Goal: Task Accomplishment & Management: Manage account settings

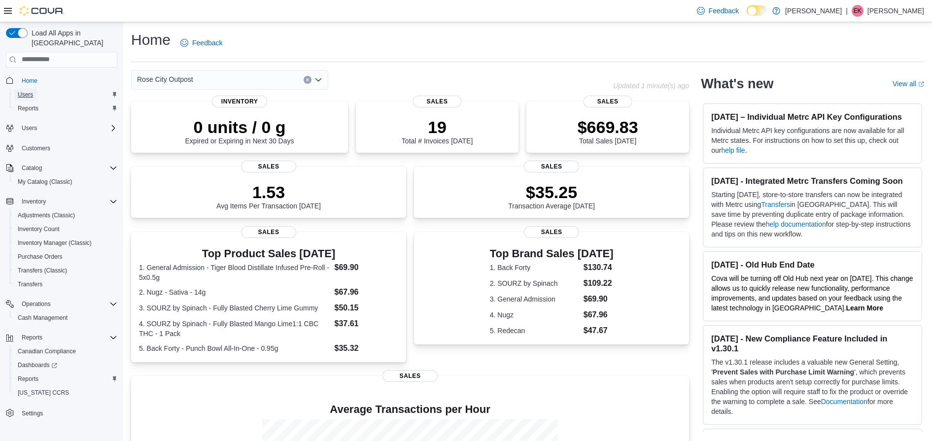
click at [29, 91] on span "Users" at bounding box center [25, 95] width 15 height 8
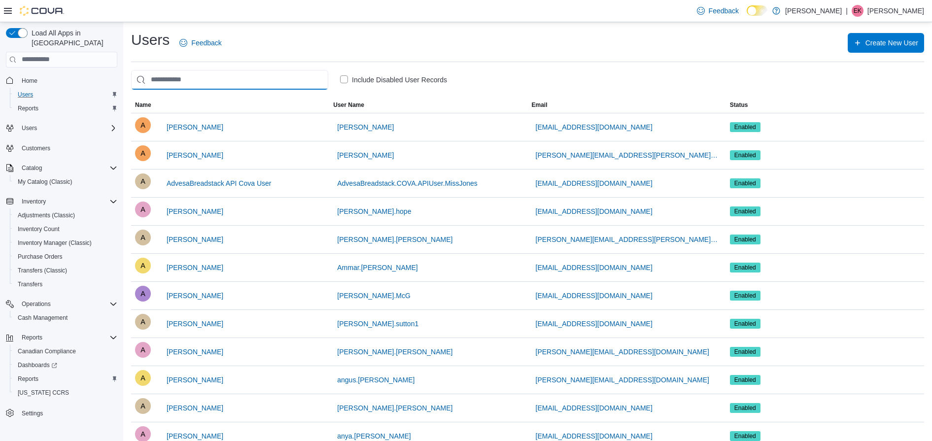
click at [213, 79] on input "search" at bounding box center [229, 80] width 197 height 20
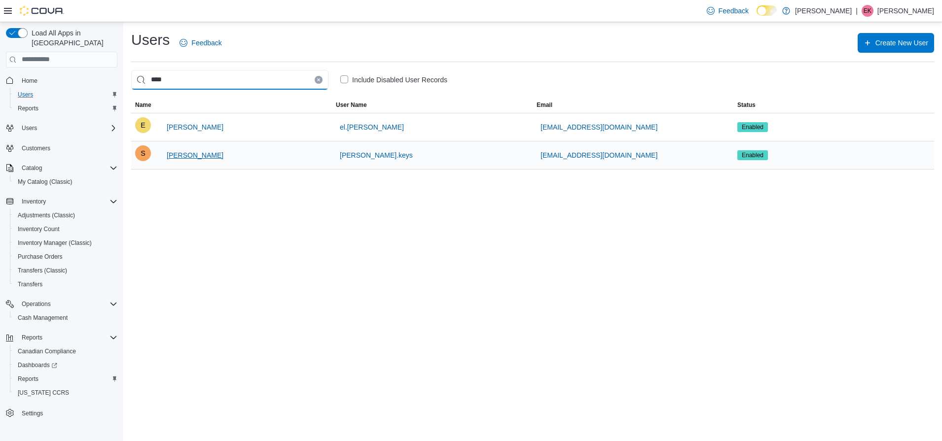
type input "****"
click at [181, 157] on span "Spencer Keys" at bounding box center [195, 155] width 57 height 10
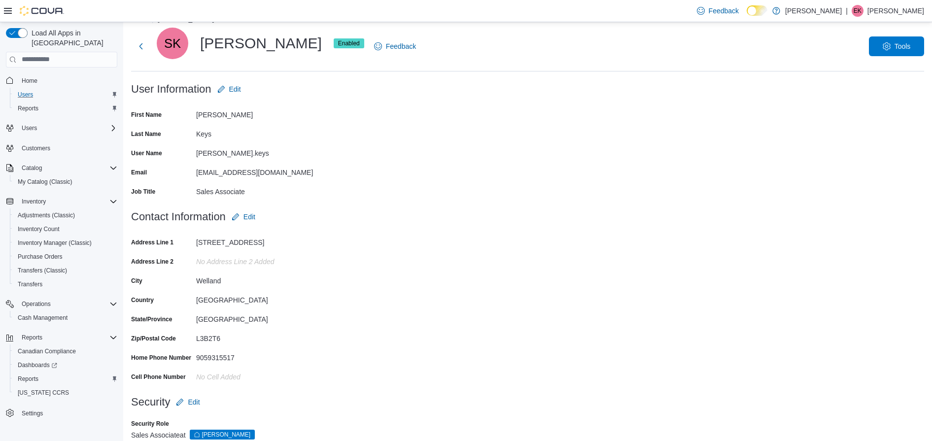
scroll to position [38, 0]
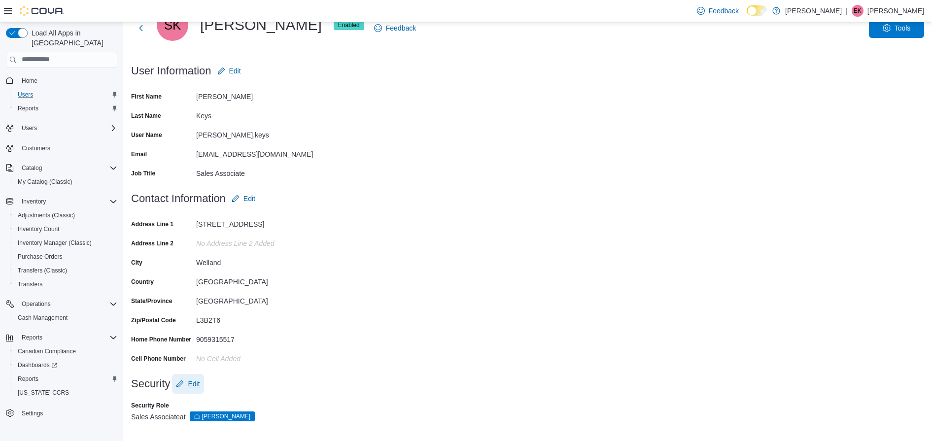
click at [192, 386] on span "Edit" at bounding box center [194, 384] width 12 height 10
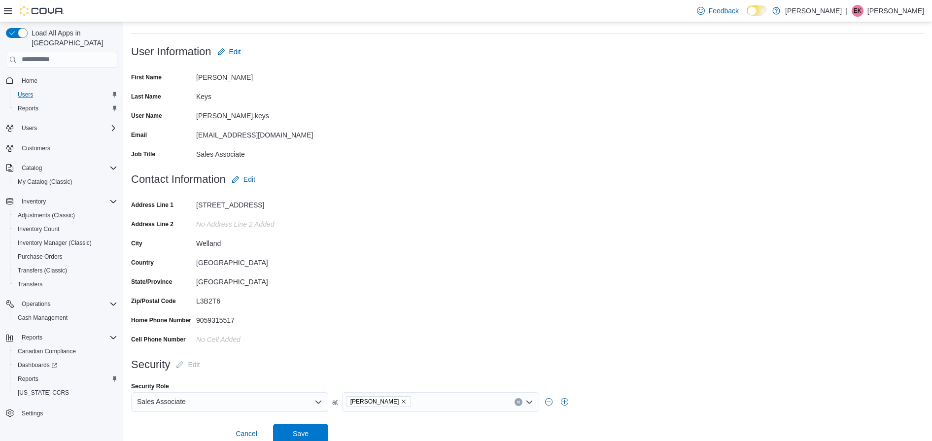
scroll to position [68, 0]
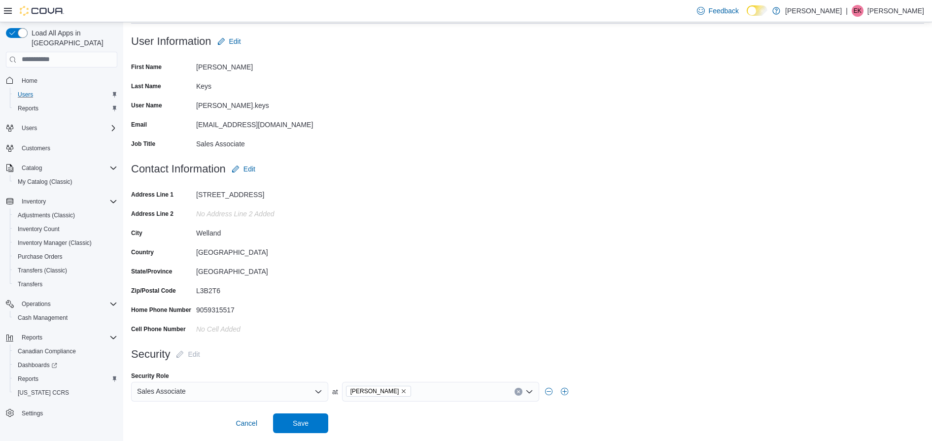
click at [315, 389] on icon "Open list of options" at bounding box center [318, 392] width 8 height 8
click at [258, 387] on div "Sales Associate Combo box. Selected. Sales Associate. Press Backspace to delete…" at bounding box center [229, 392] width 197 height 20
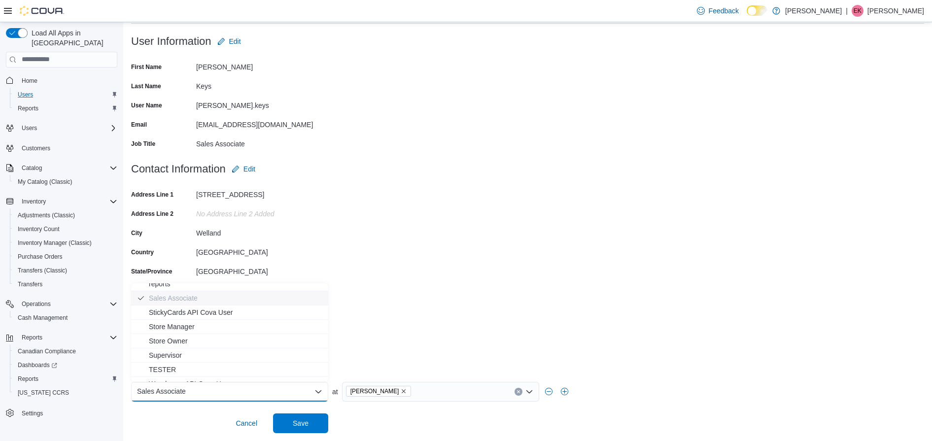
scroll to position [123, 0]
click at [267, 349] on span "Supervisor" at bounding box center [236, 353] width 174 height 10
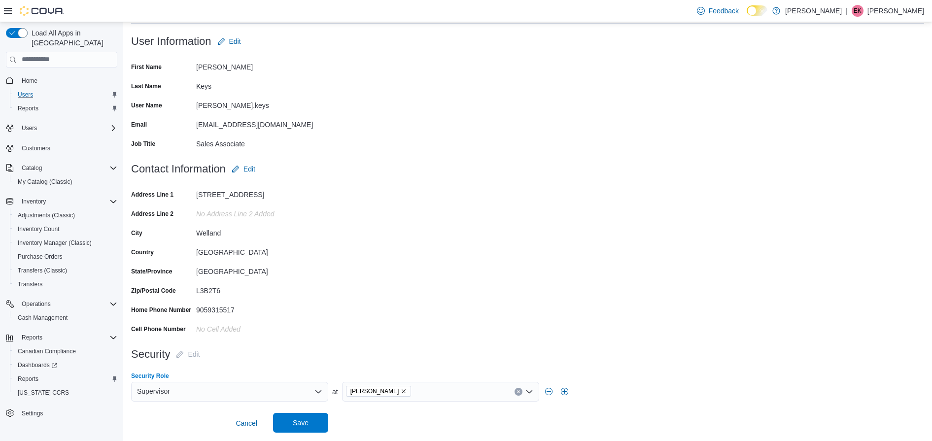
click at [305, 419] on span "Save" at bounding box center [301, 423] width 16 height 10
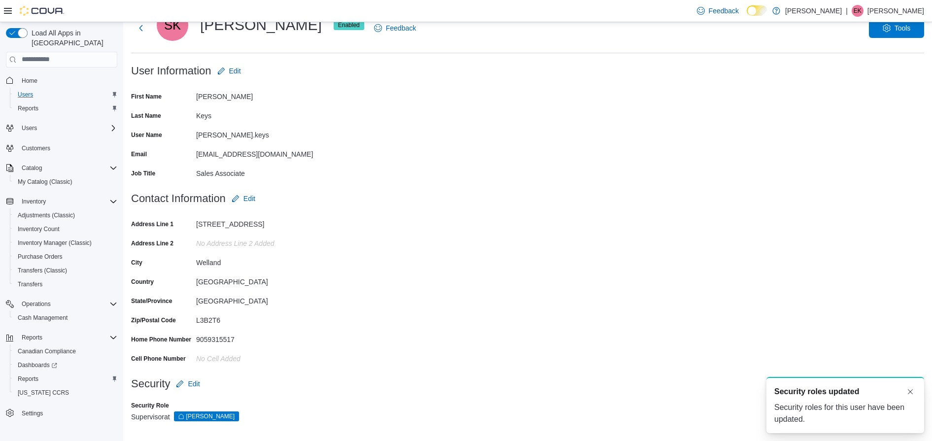
scroll to position [0, 0]
